Goal: Navigation & Orientation: Find specific page/section

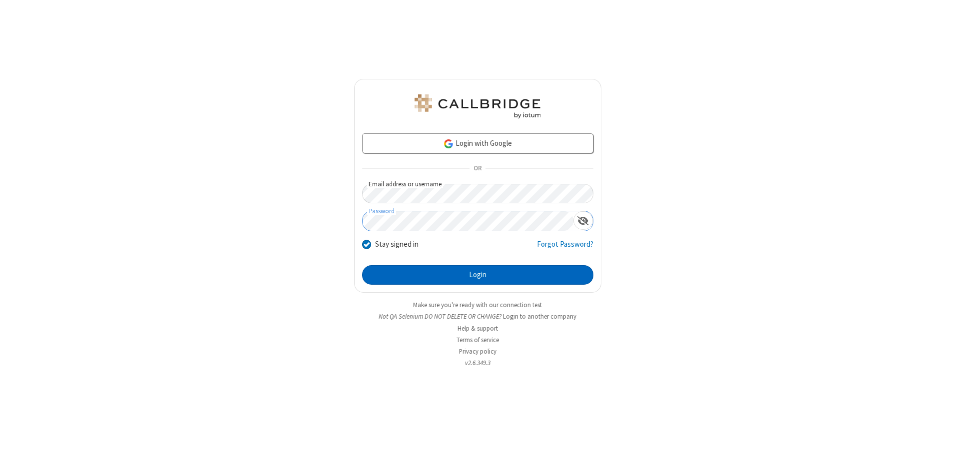
click at [478, 275] on button "Login" at bounding box center [477, 275] width 231 height 20
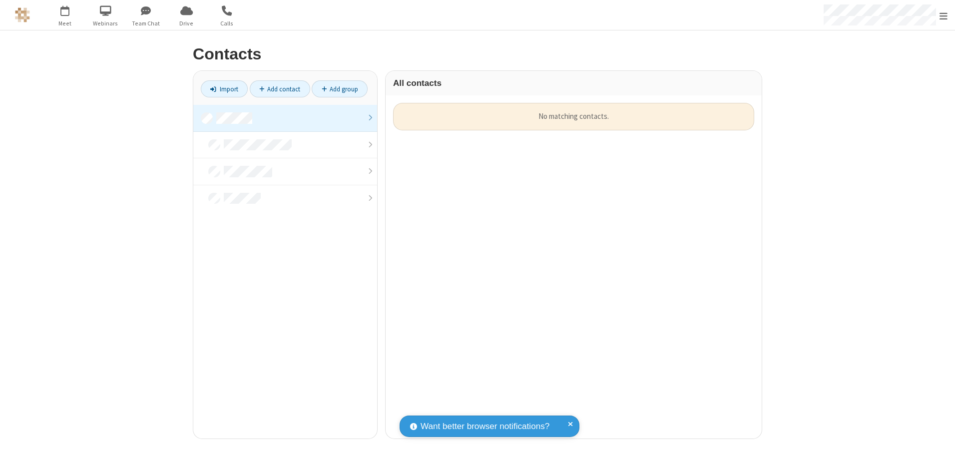
scroll to position [336, 369]
click at [285, 118] on link at bounding box center [285, 118] width 184 height 27
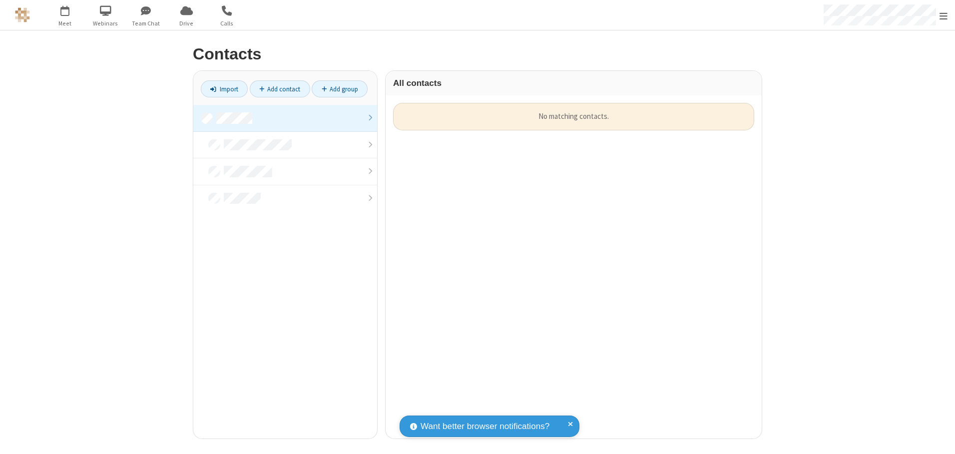
click at [285, 118] on link at bounding box center [285, 118] width 184 height 27
